Goal: Information Seeking & Learning: Understand process/instructions

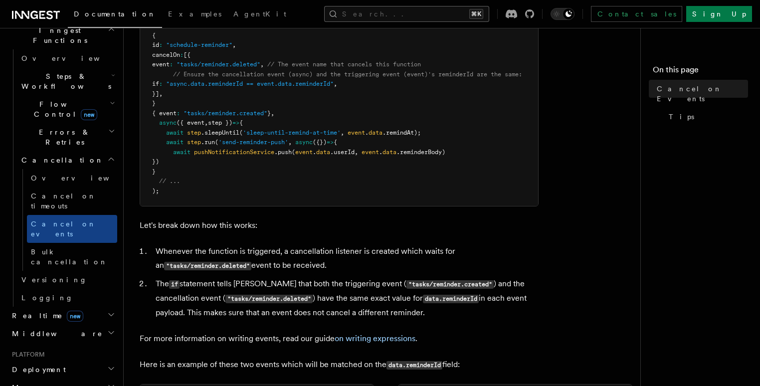
scroll to position [337, 0]
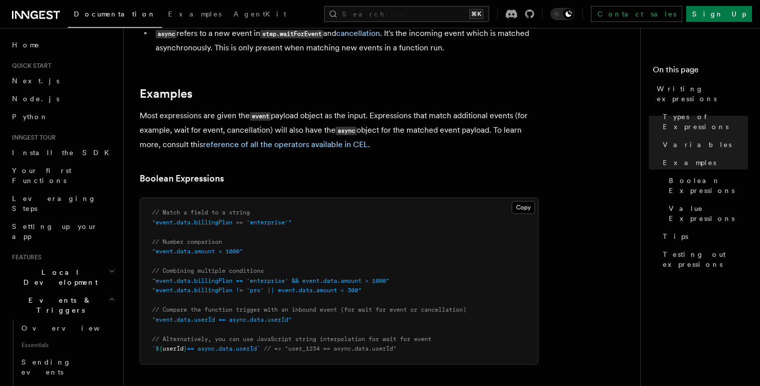
scroll to position [419, 0]
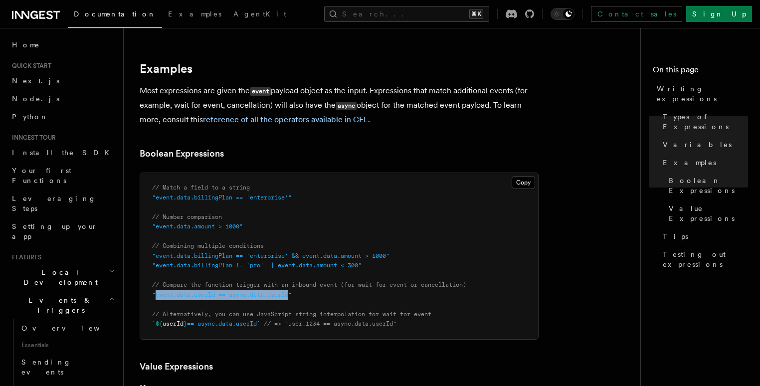
drag, startPoint x: 154, startPoint y: 296, endPoint x: 292, endPoint y: 293, distance: 137.6
click at [292, 293] on span ""event.data.userId == async.data.userId"" at bounding box center [222, 294] width 140 height 7
copy span "event.data.userId == async.data.userId"
click at [489, 122] on p "Most expressions are given the event payload object as the input. Expressions t…" at bounding box center [339, 105] width 399 height 43
click at [509, 85] on p "Most expressions are given the event payload object as the input. Expressions t…" at bounding box center [339, 105] width 399 height 43
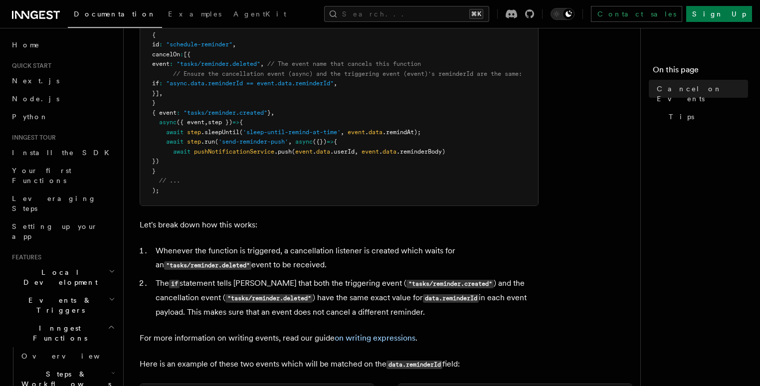
scroll to position [298, 0]
